Goal: Information Seeking & Learning: Understand process/instructions

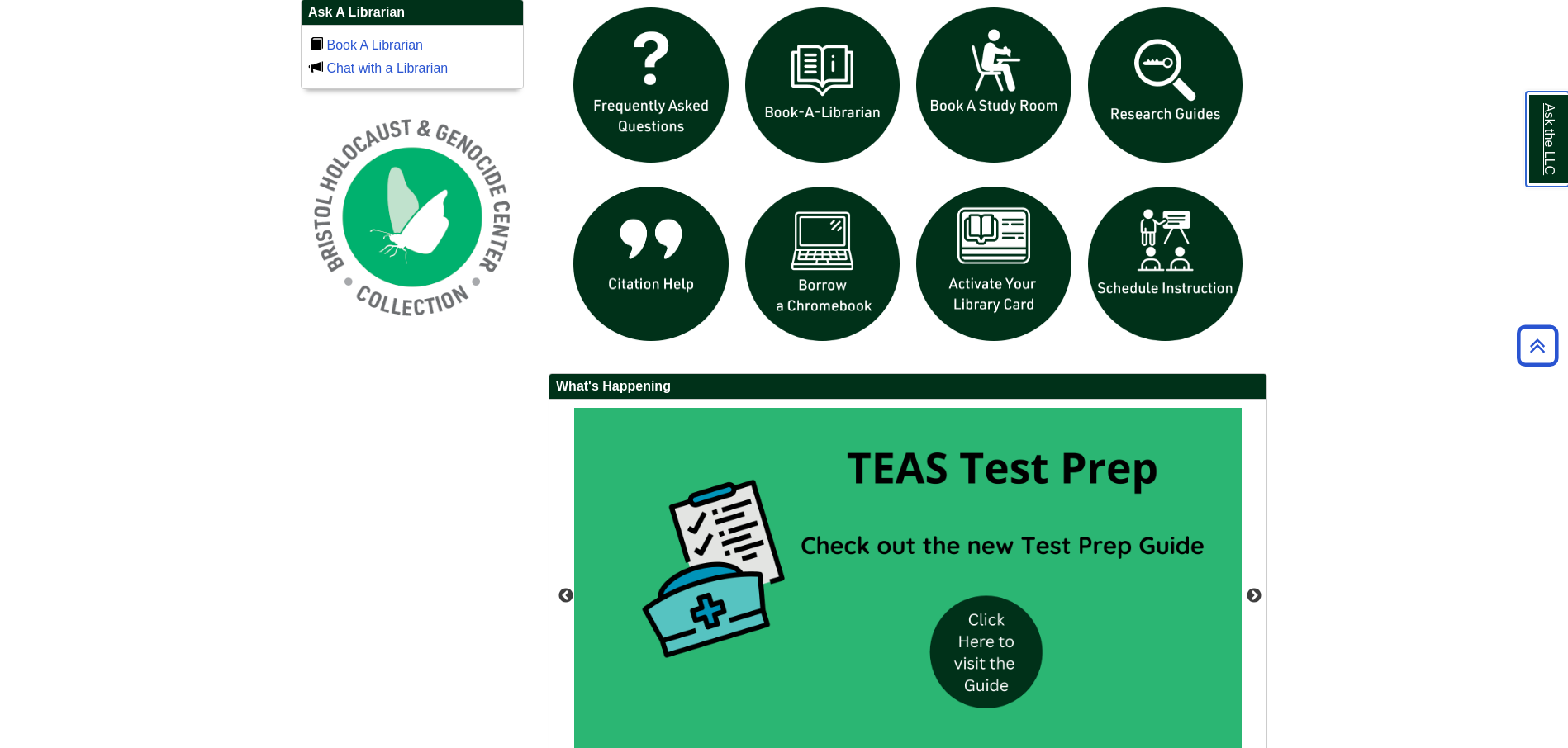
scroll to position [1361, 0]
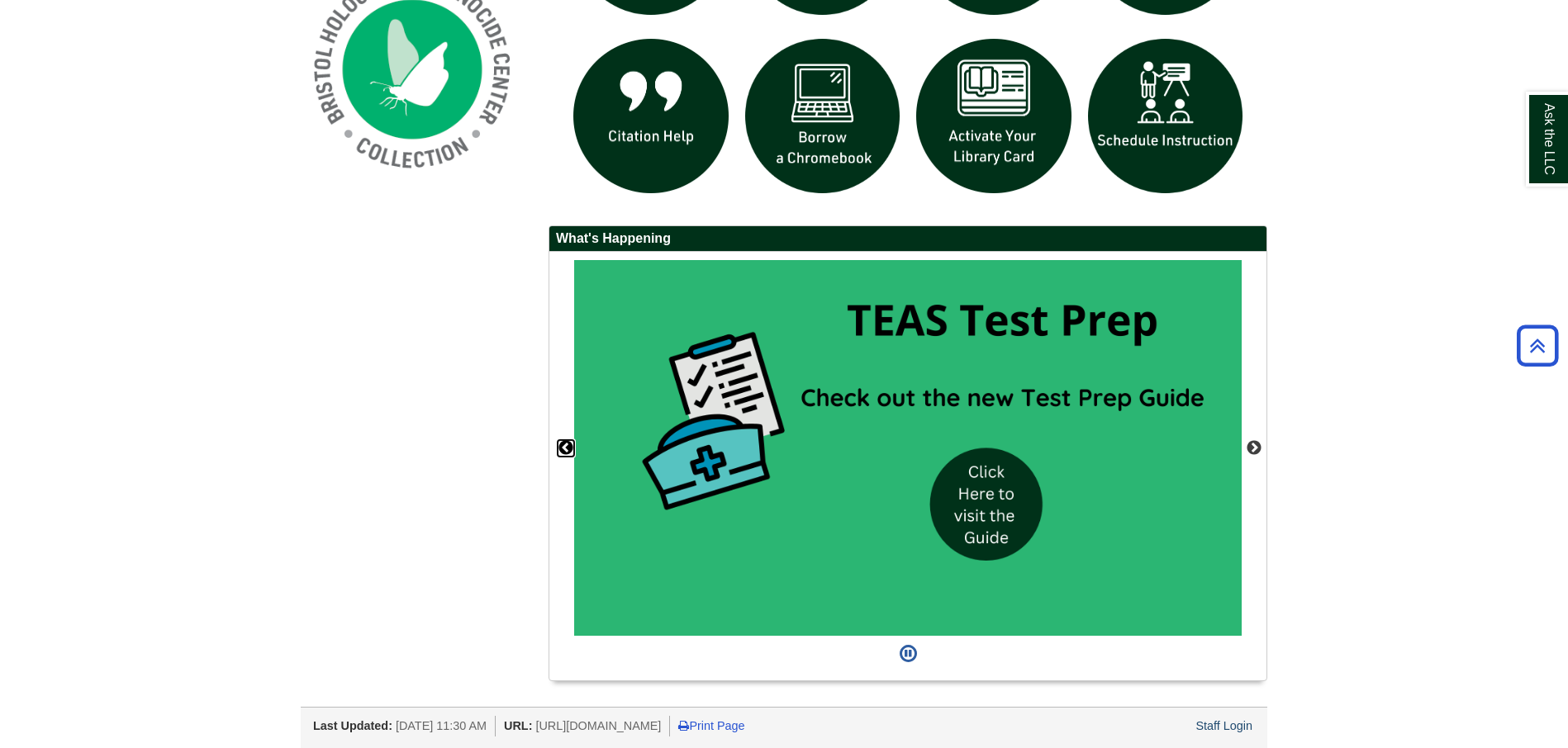
click at [566, 448] on button "Previous" at bounding box center [566, 448] width 17 height 17
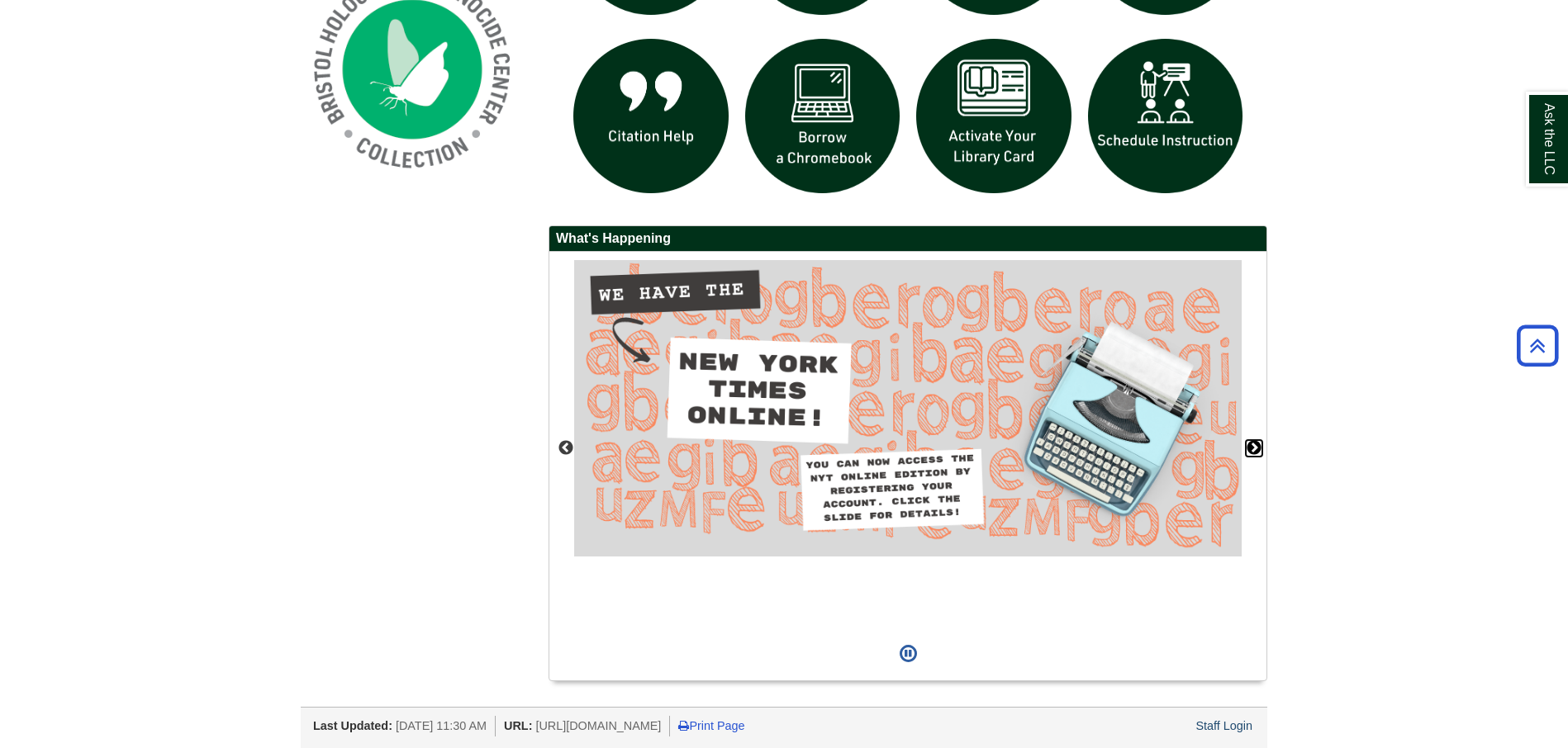
click at [1255, 447] on button "Next" at bounding box center [1254, 448] width 17 height 17
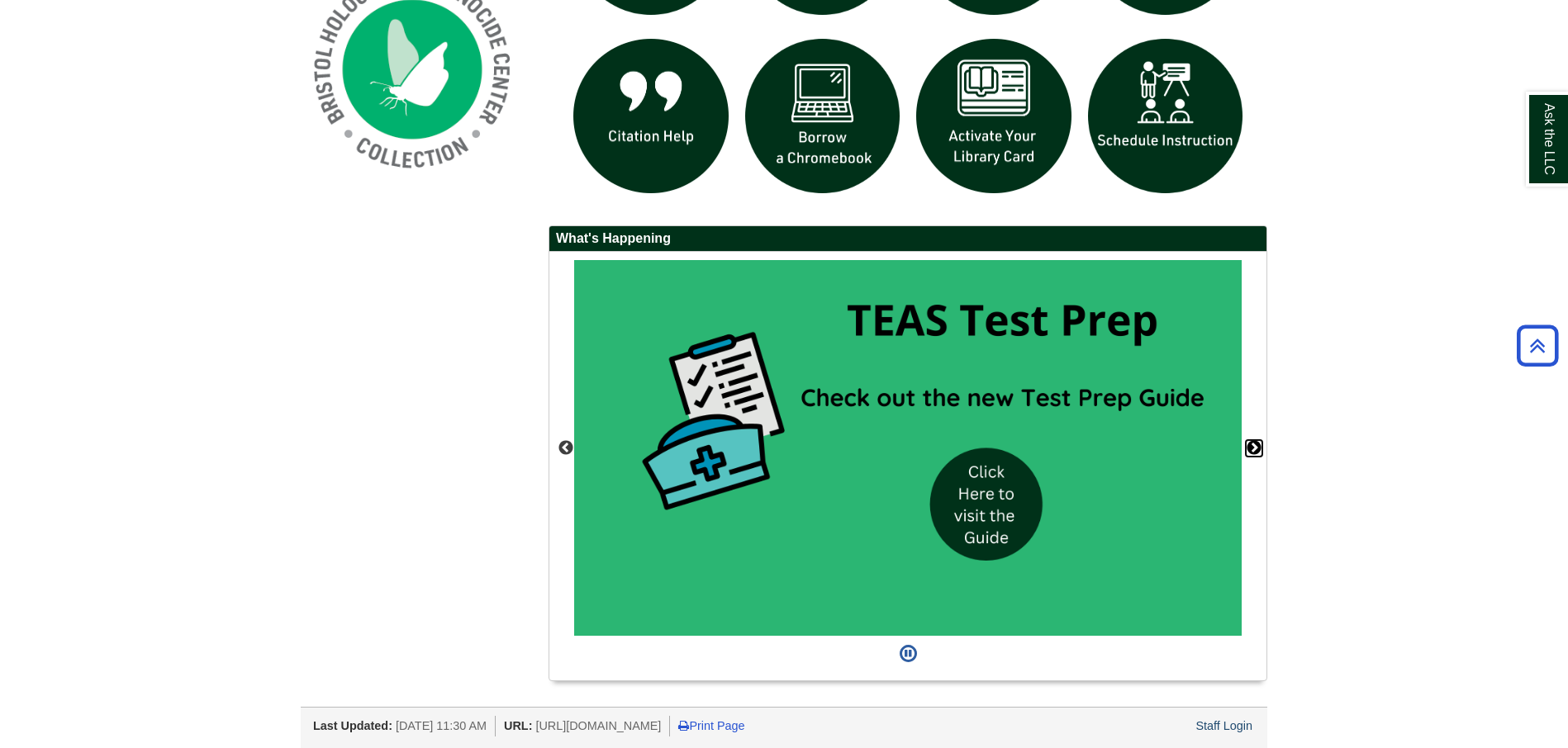
click at [1255, 447] on button "Next" at bounding box center [1254, 448] width 17 height 17
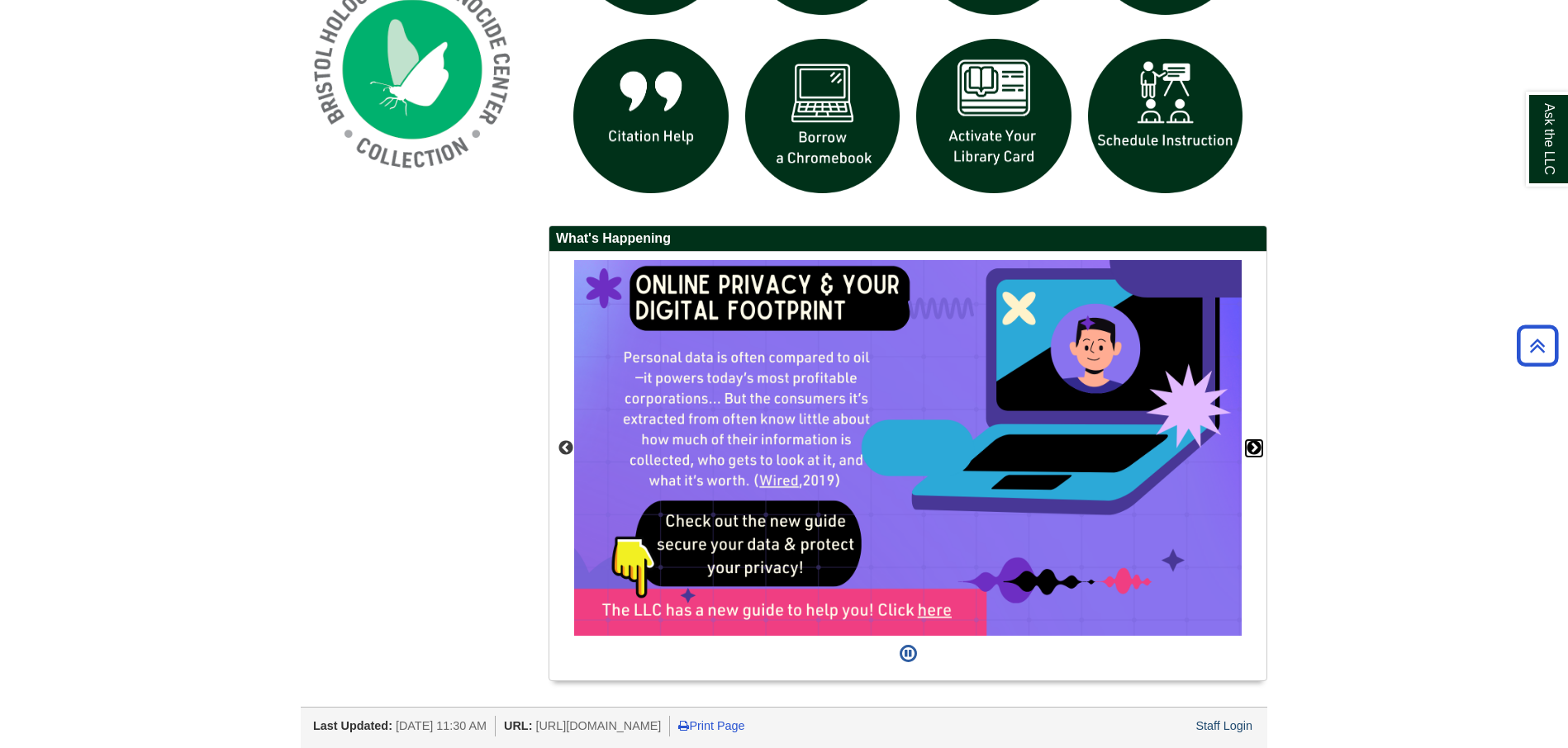
click at [1255, 447] on button "Next" at bounding box center [1254, 448] width 17 height 17
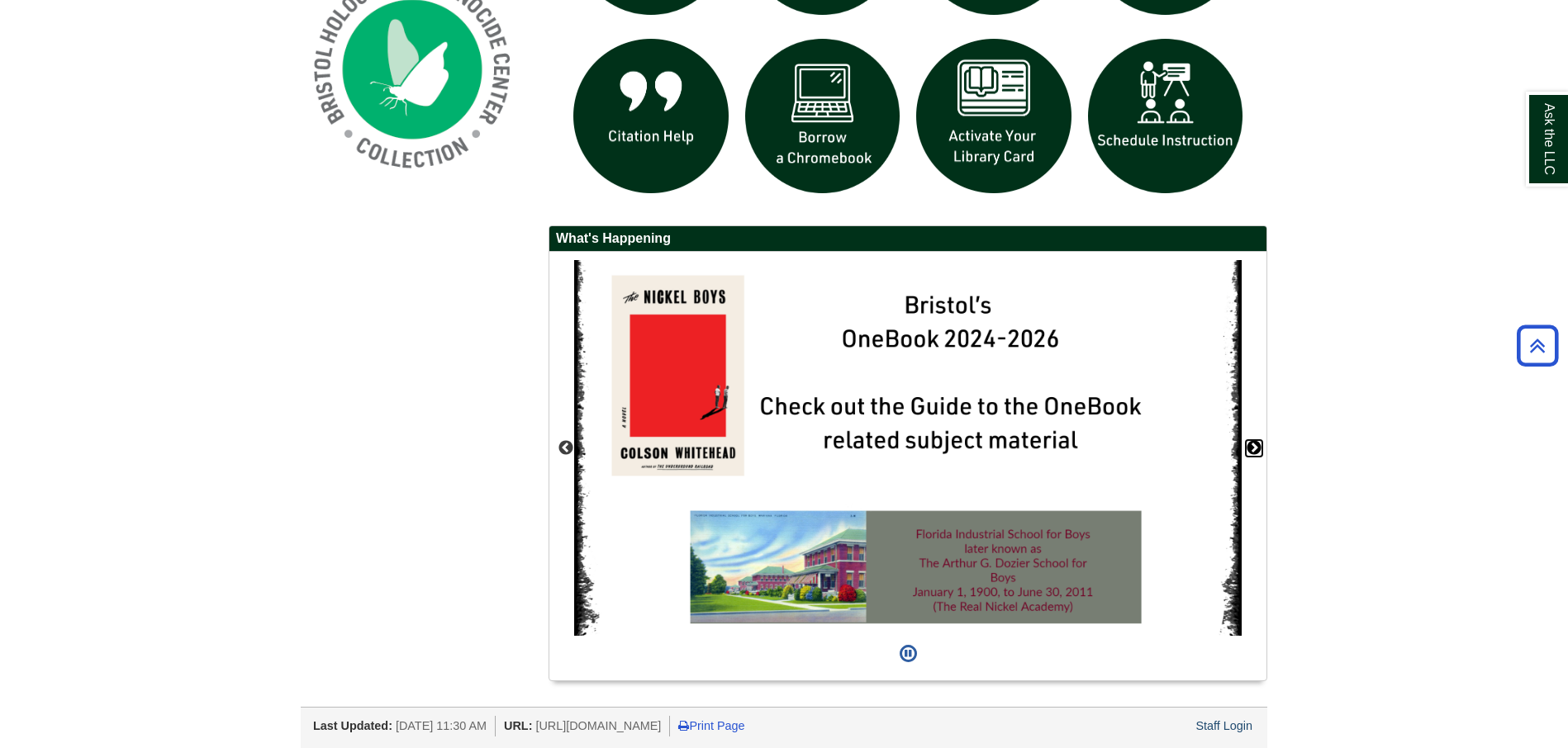
click at [1255, 447] on button "Next" at bounding box center [1254, 448] width 17 height 17
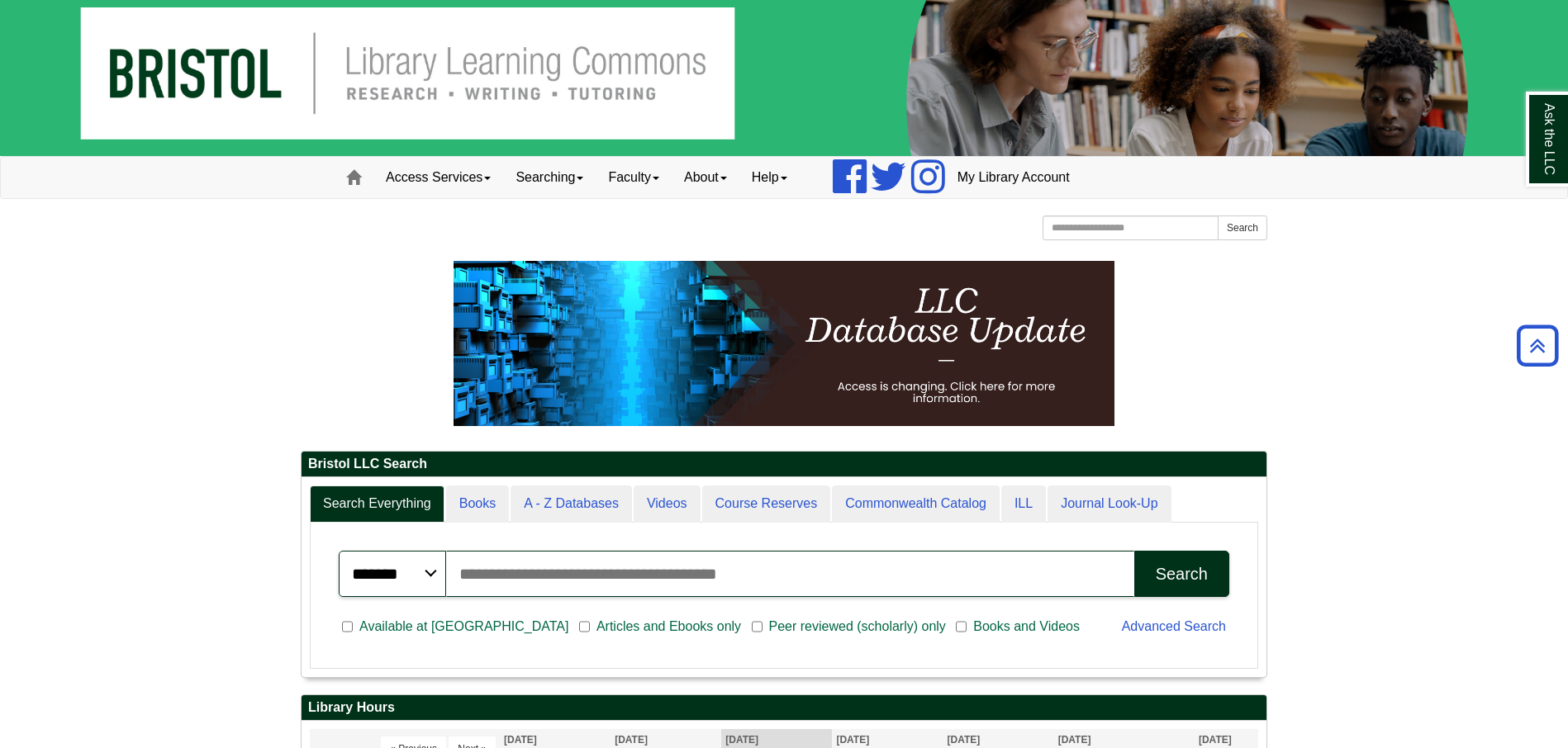
scroll to position [0, 0]
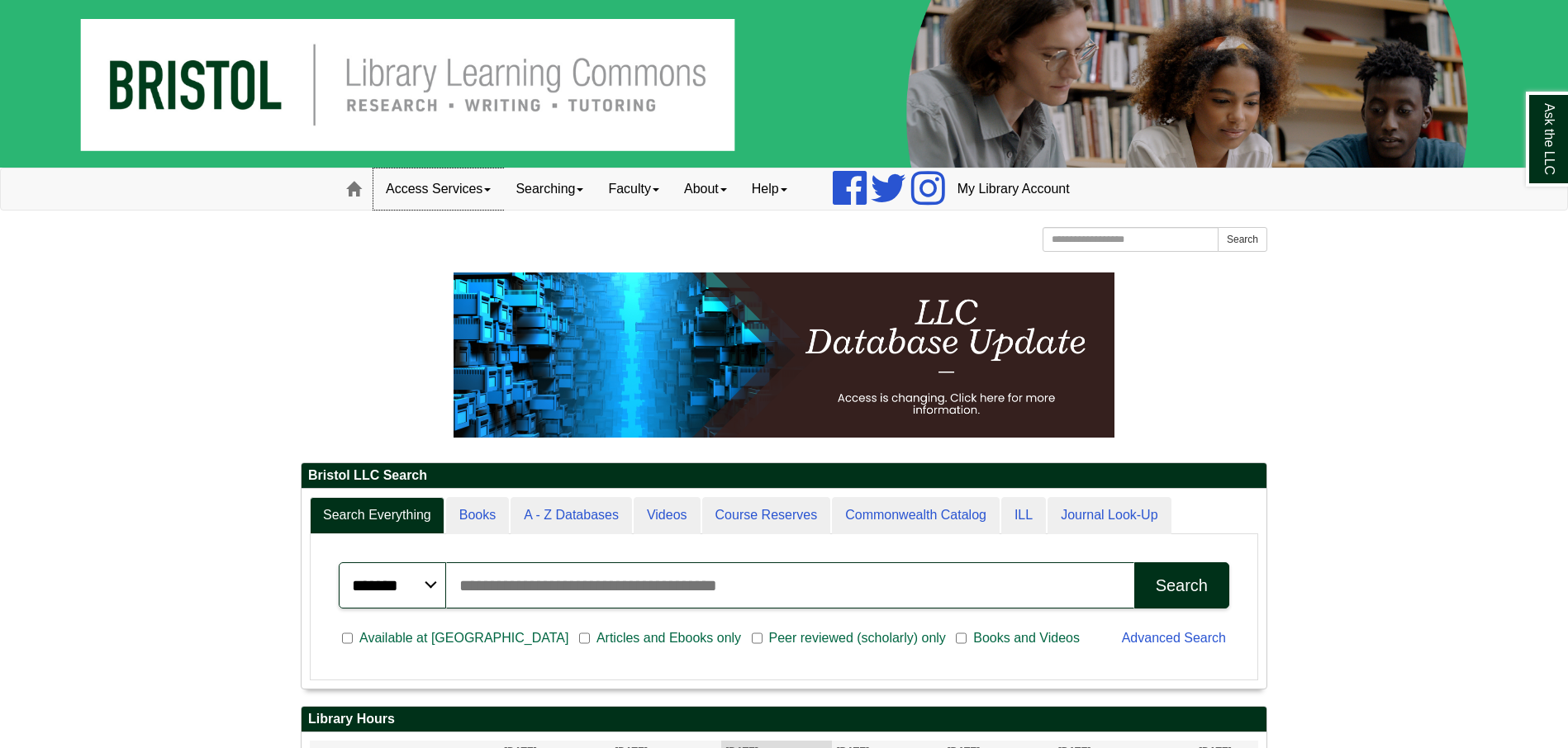
click at [481, 188] on link "Access Services" at bounding box center [438, 189] width 130 height 42
click at [544, 186] on link "Searching" at bounding box center [549, 189] width 92 height 42
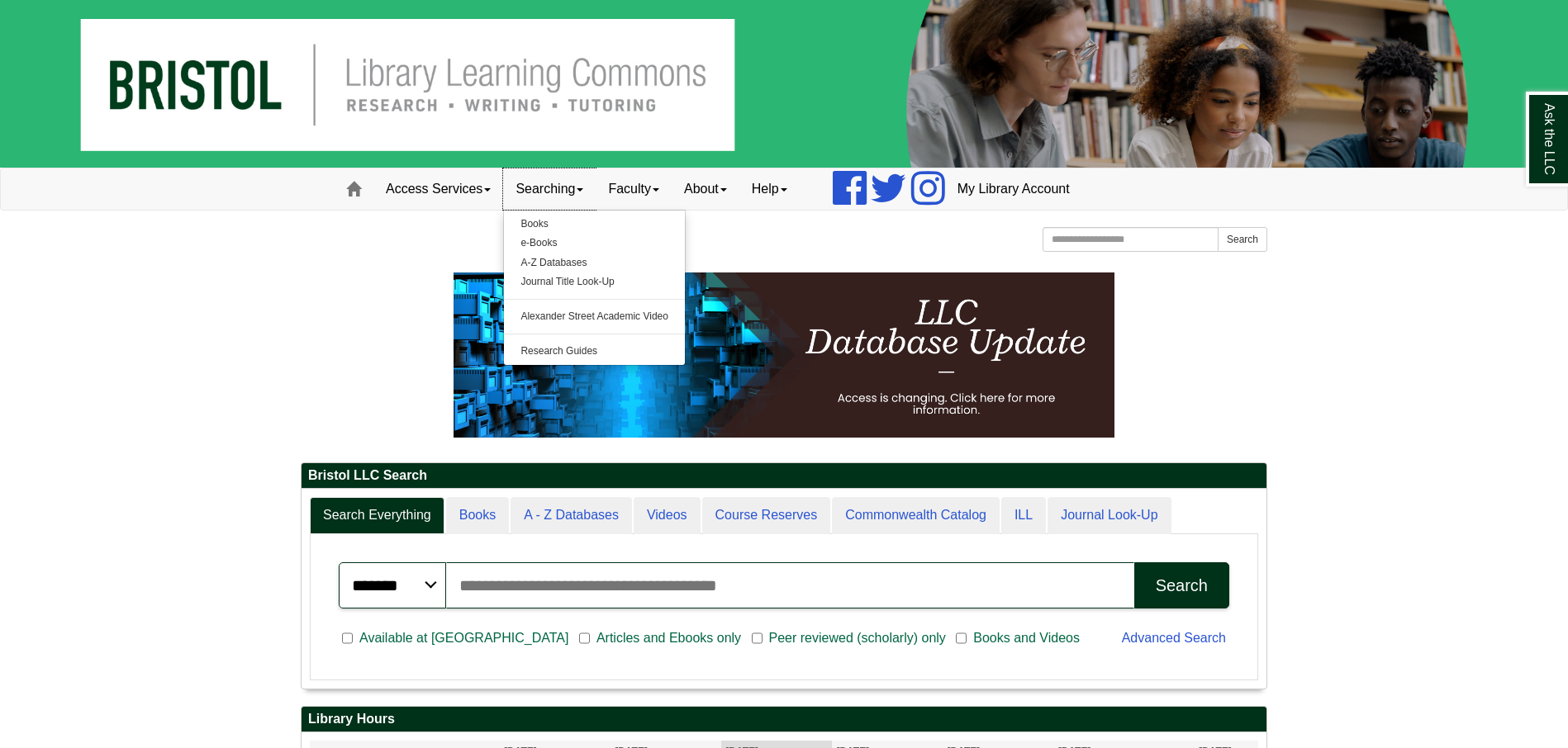
click at [544, 186] on link "Searching" at bounding box center [549, 189] width 92 height 42
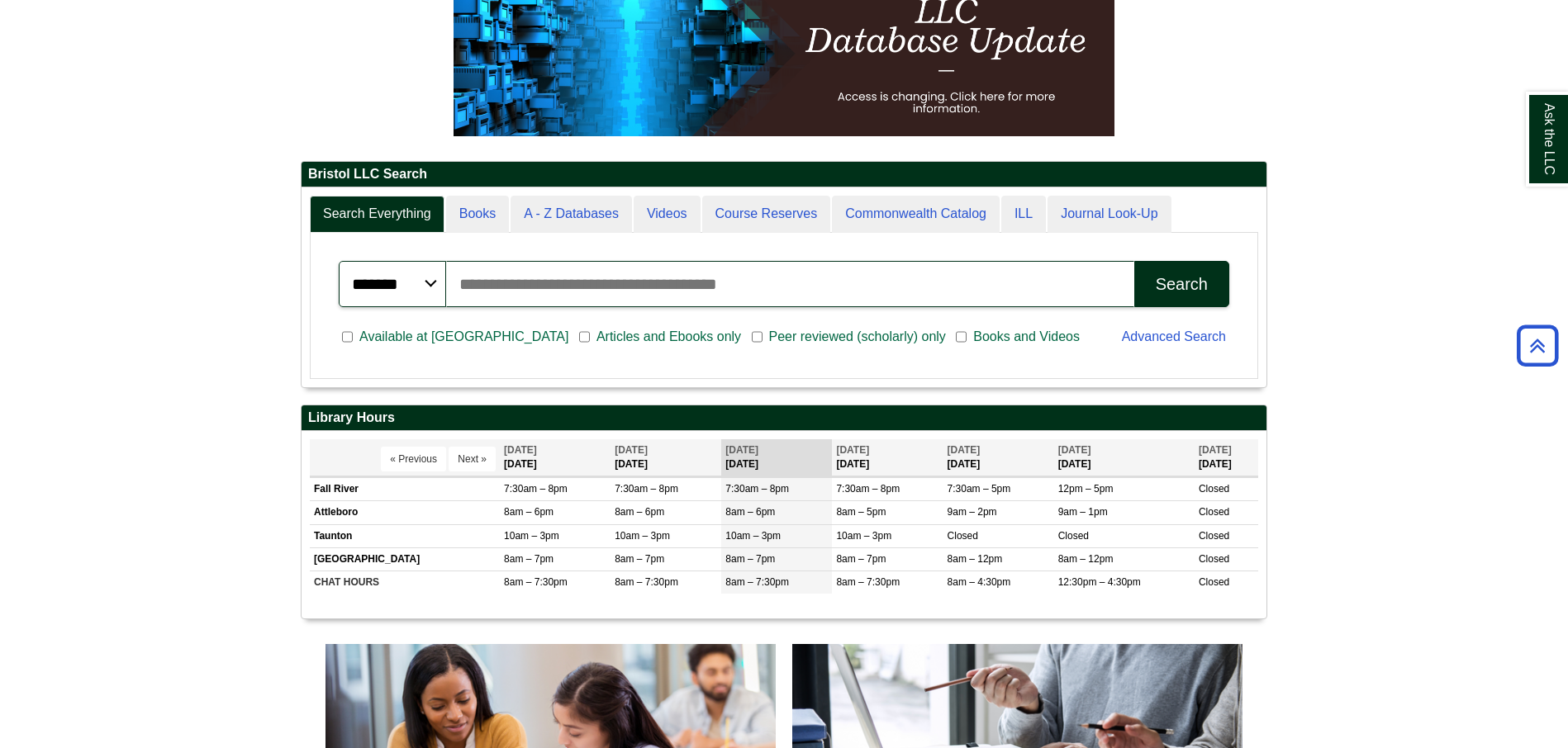
scroll to position [390, 0]
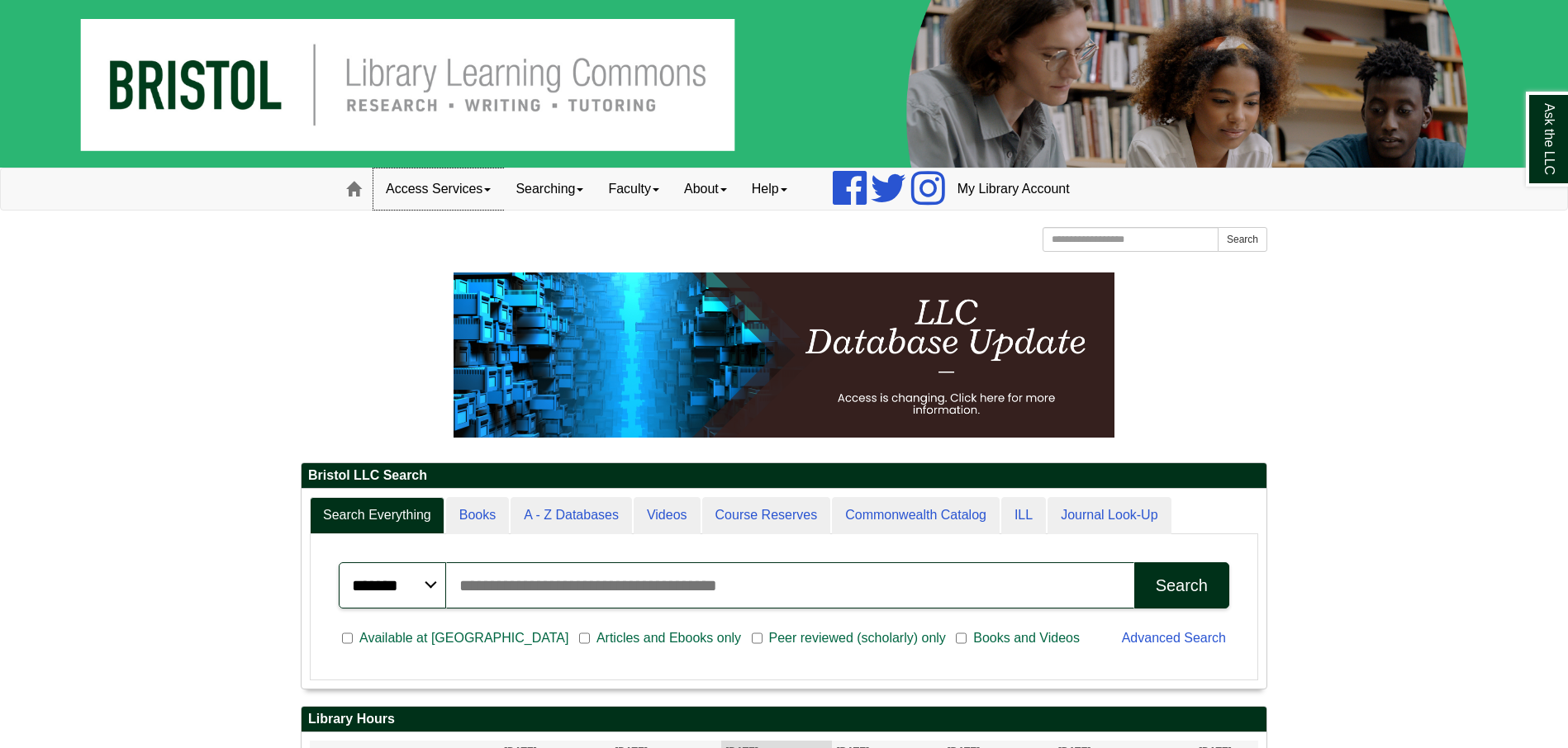
click at [472, 183] on link "Access Services" at bounding box center [438, 189] width 130 height 42
click at [425, 263] on link "Specialty Database Instructions" at bounding box center [460, 263] width 171 height 19
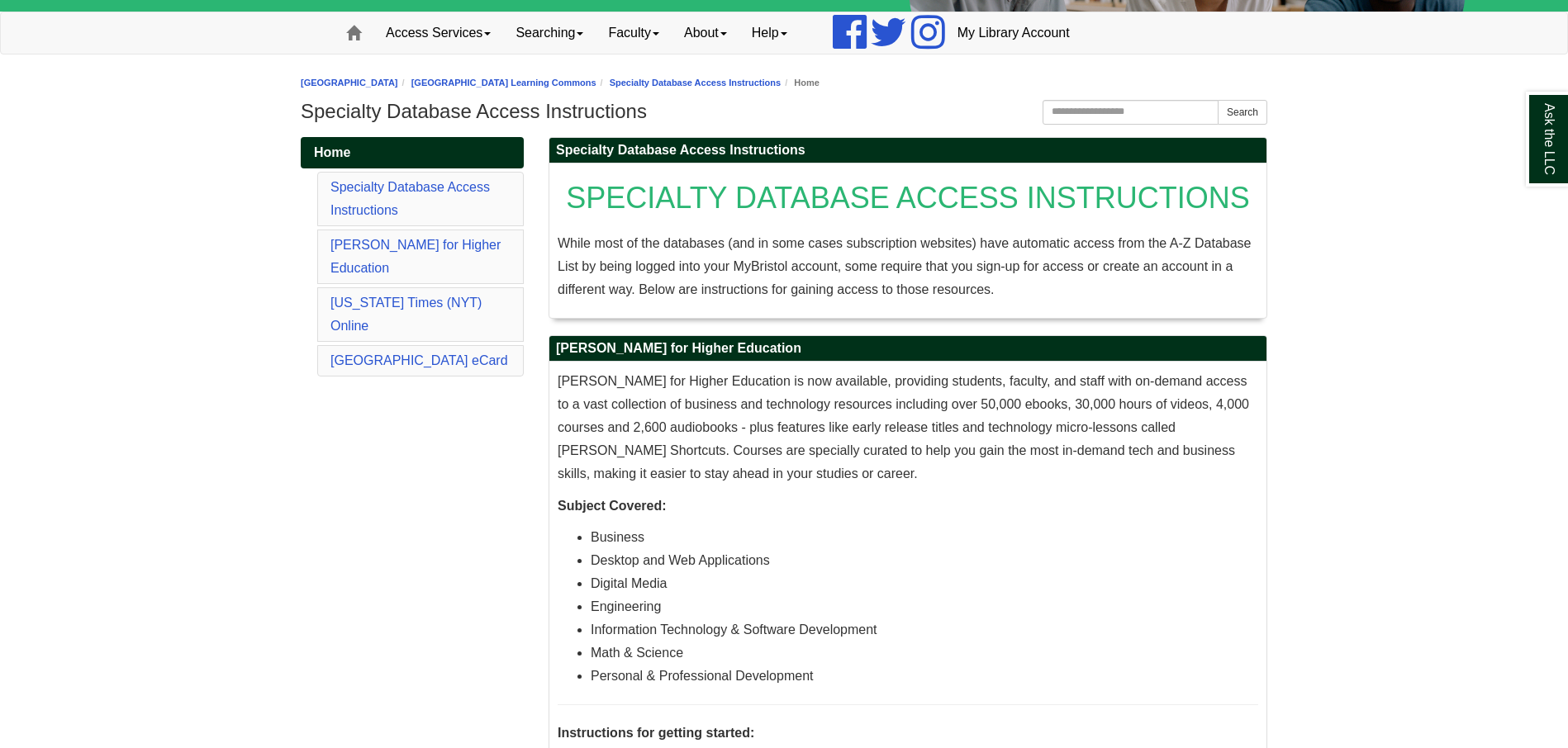
scroll to position [225, 0]
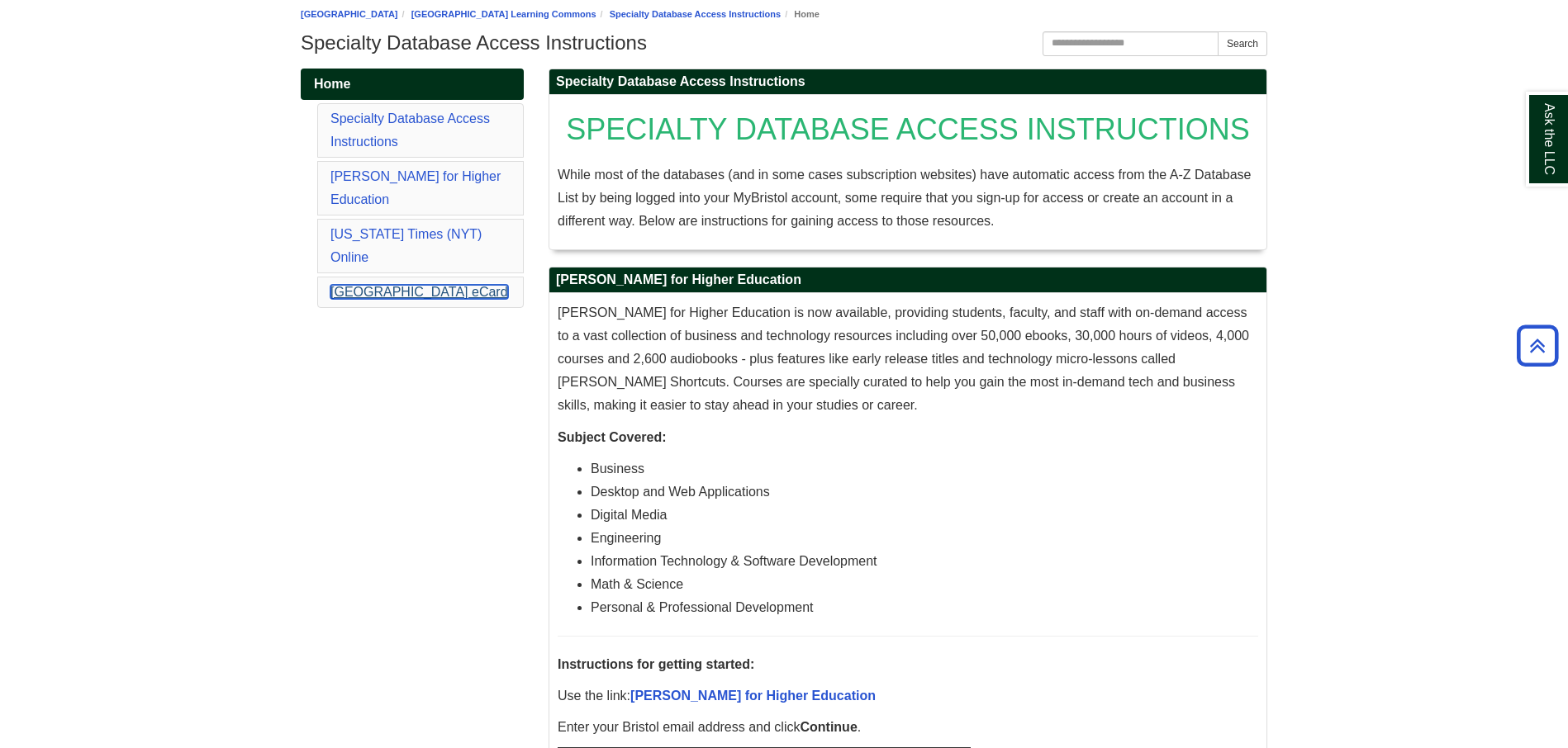
click at [360, 285] on link "[GEOGRAPHIC_DATA] eCard" at bounding box center [418, 292] width 177 height 14
